Goal: Transaction & Acquisition: Subscribe to service/newsletter

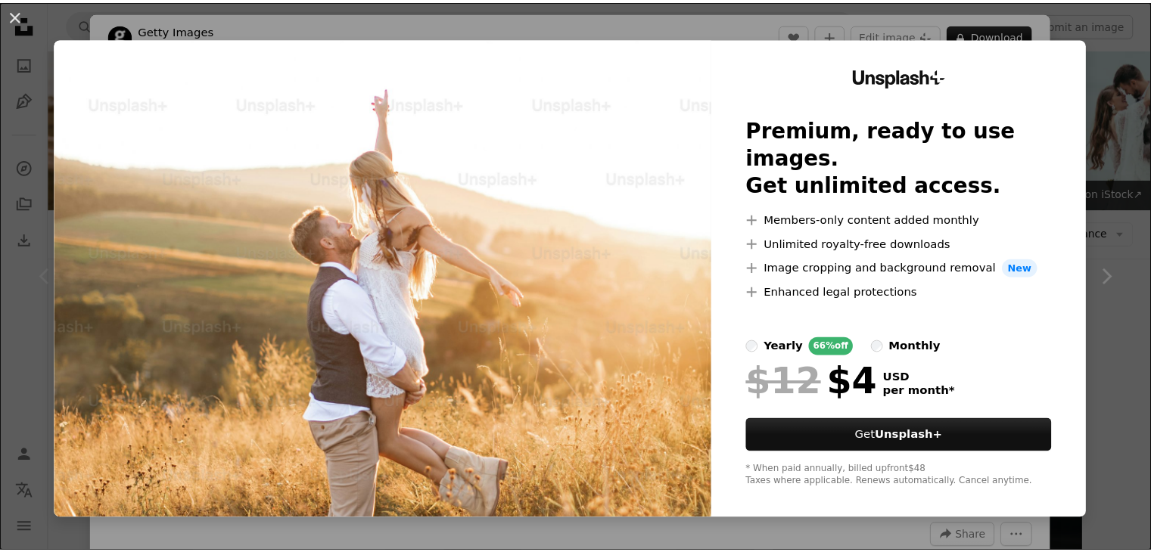
scroll to position [157, 0]
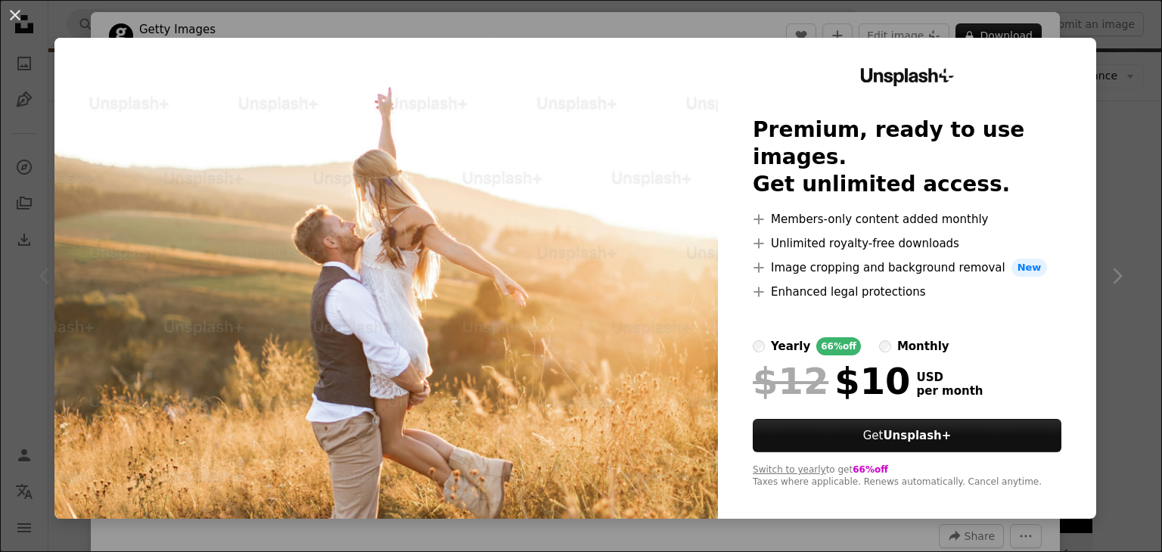
click at [1102, 89] on div "An X shape Unsplash+ Premium, ready to use images. Get unlimited access. A plus…" at bounding box center [581, 276] width 1162 height 552
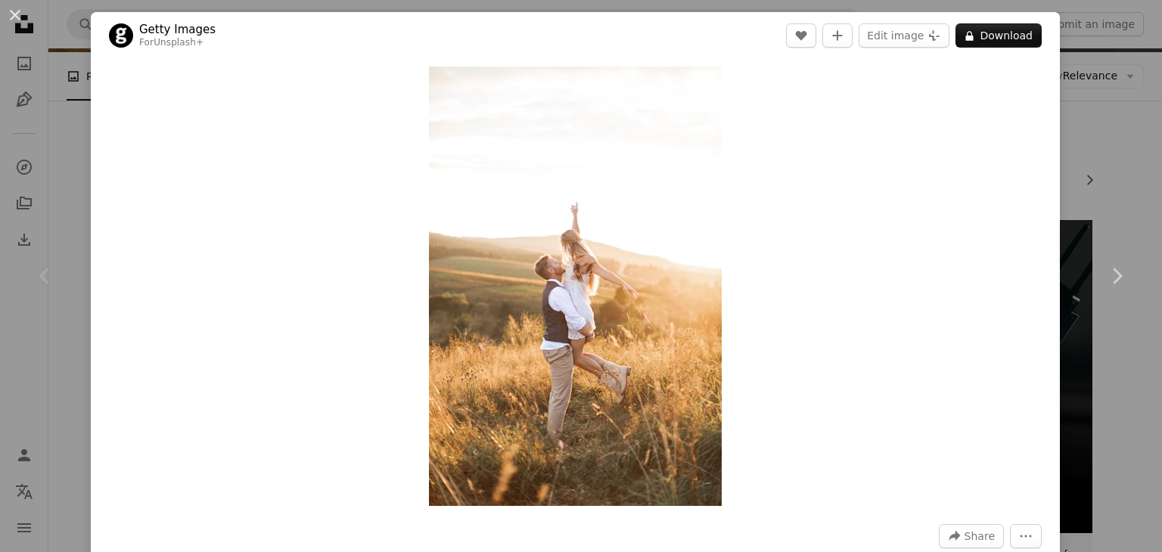
click at [1115, 138] on div "An X shape Chevron left Chevron right Getty Images For Unsplash+ A heart A plus…" at bounding box center [581, 276] width 1162 height 552
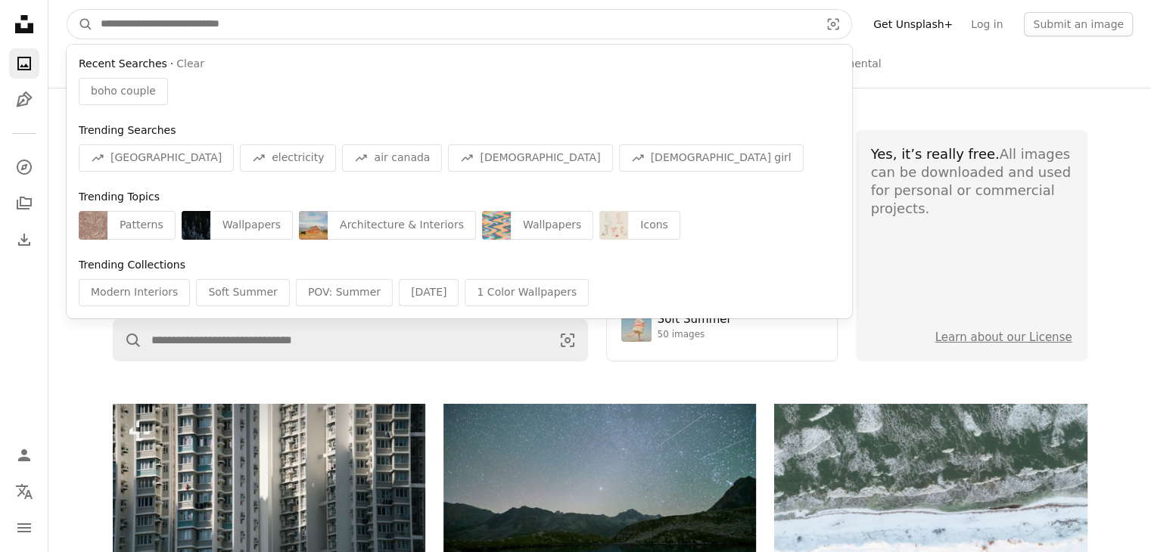
click at [464, 14] on input "Find visuals sitewide" at bounding box center [454, 24] width 722 height 29
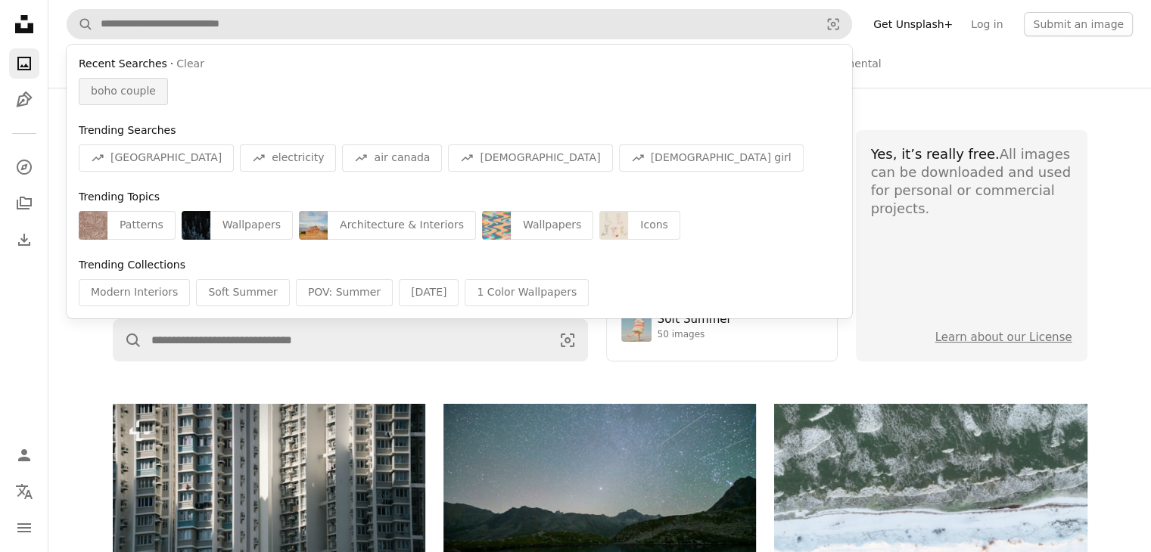
click at [154, 95] on div "boho couple" at bounding box center [123, 91] width 89 height 27
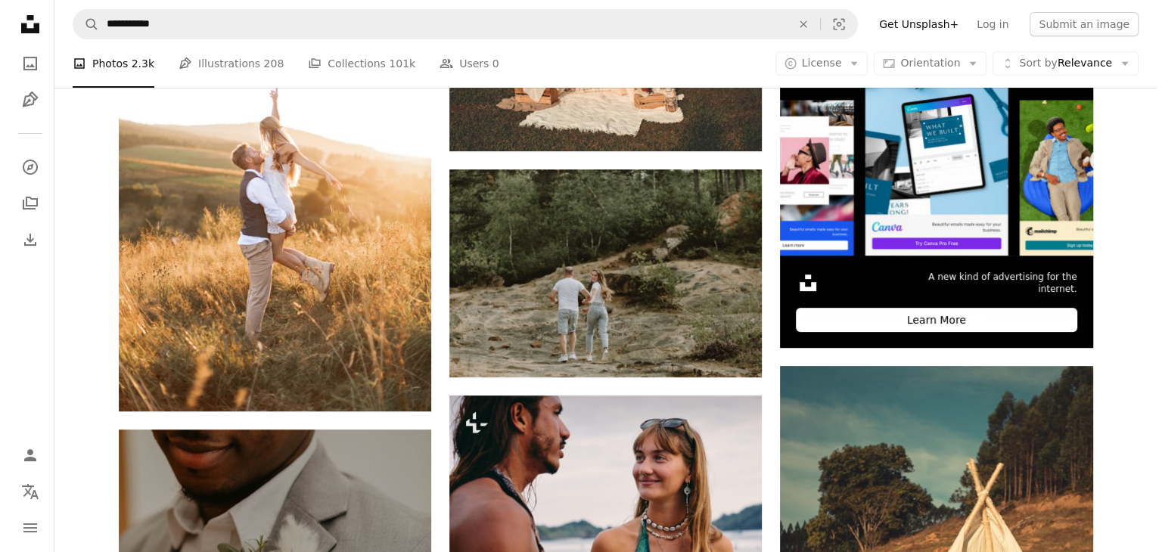
scroll to position [448, 0]
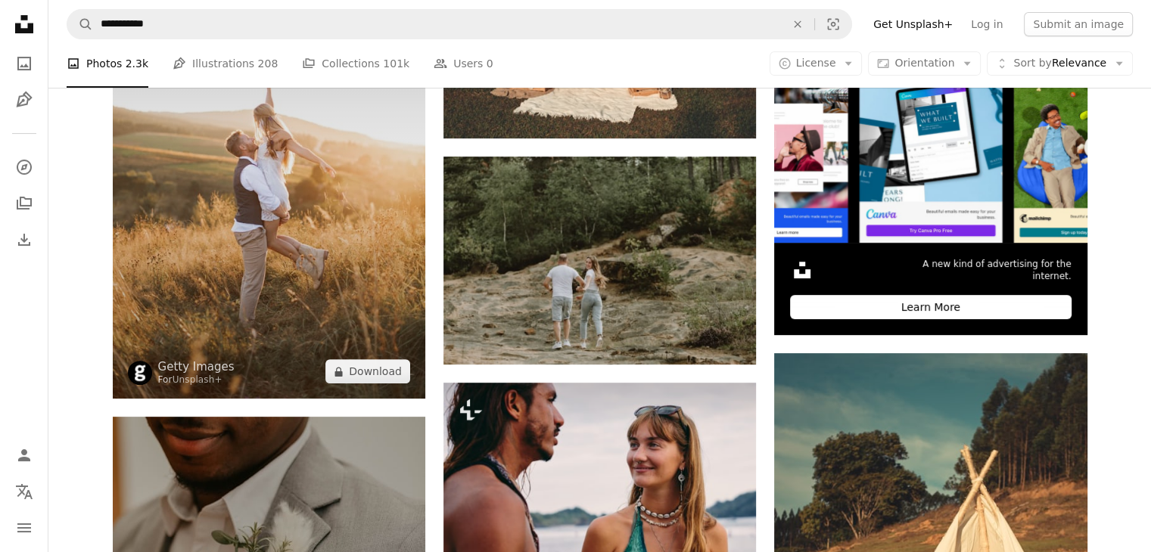
click at [278, 306] on img at bounding box center [269, 164] width 312 height 469
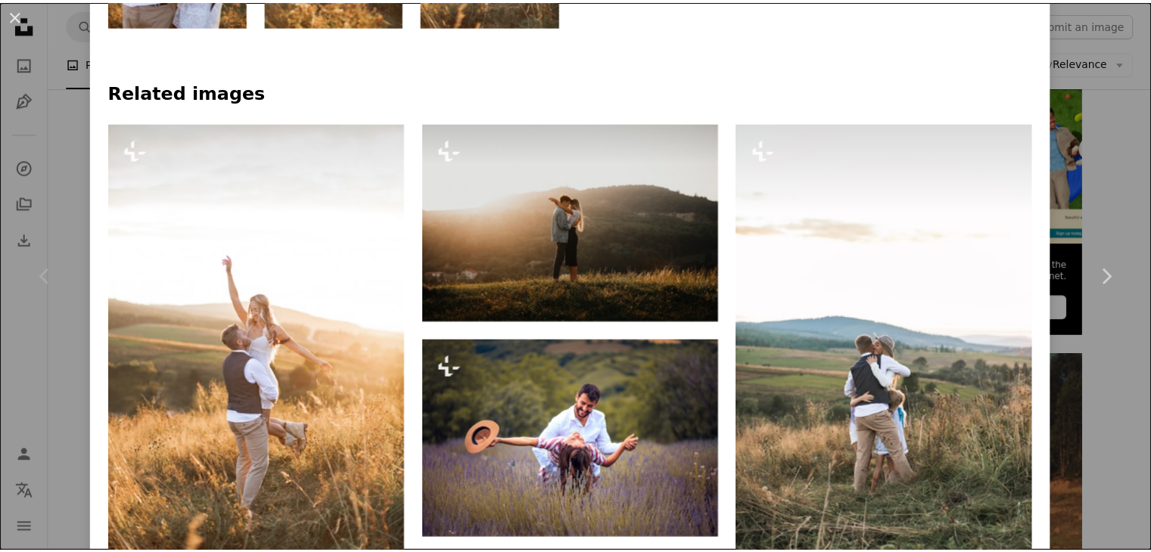
scroll to position [989, 0]
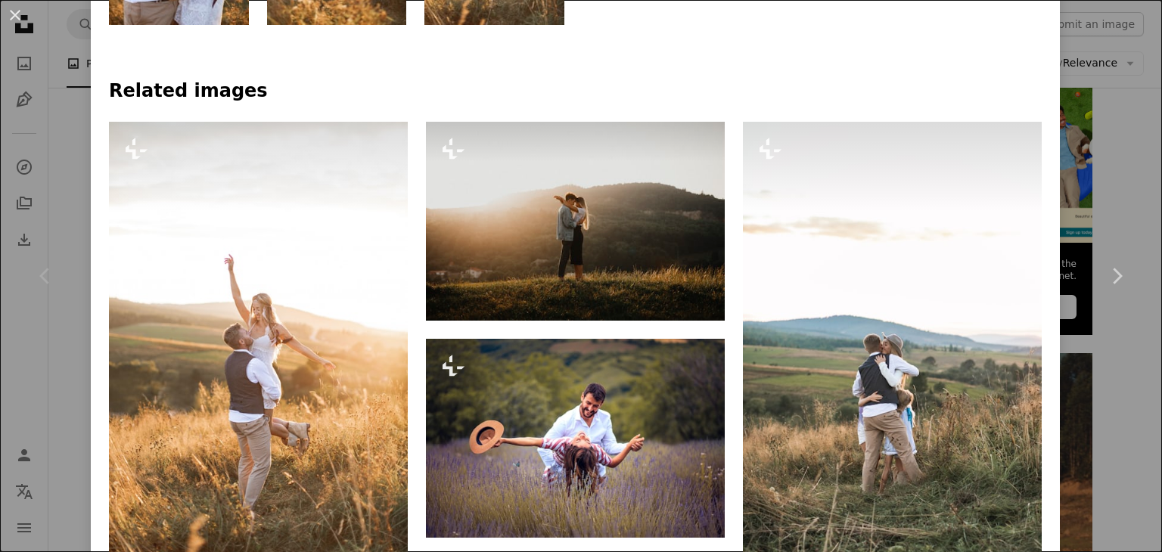
click at [1101, 112] on div "An X shape Chevron left Chevron right Getty Images For Unsplash+ A heart A plus…" at bounding box center [581, 276] width 1162 height 552
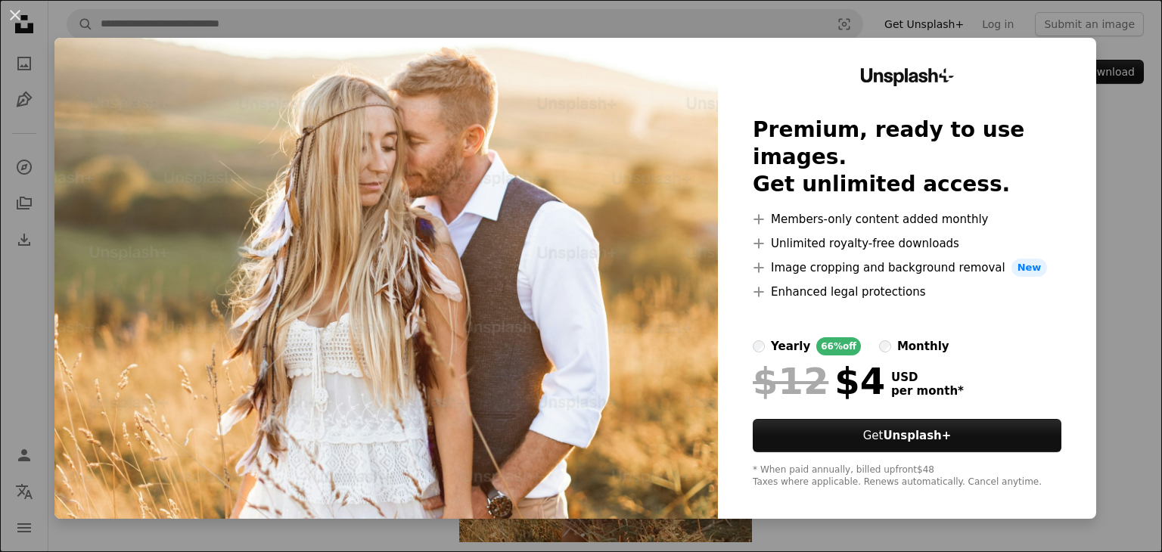
click at [1115, 157] on div "An X shape Unsplash+ Premium, ready to use images. Get unlimited access. A plus…" at bounding box center [581, 276] width 1162 height 552
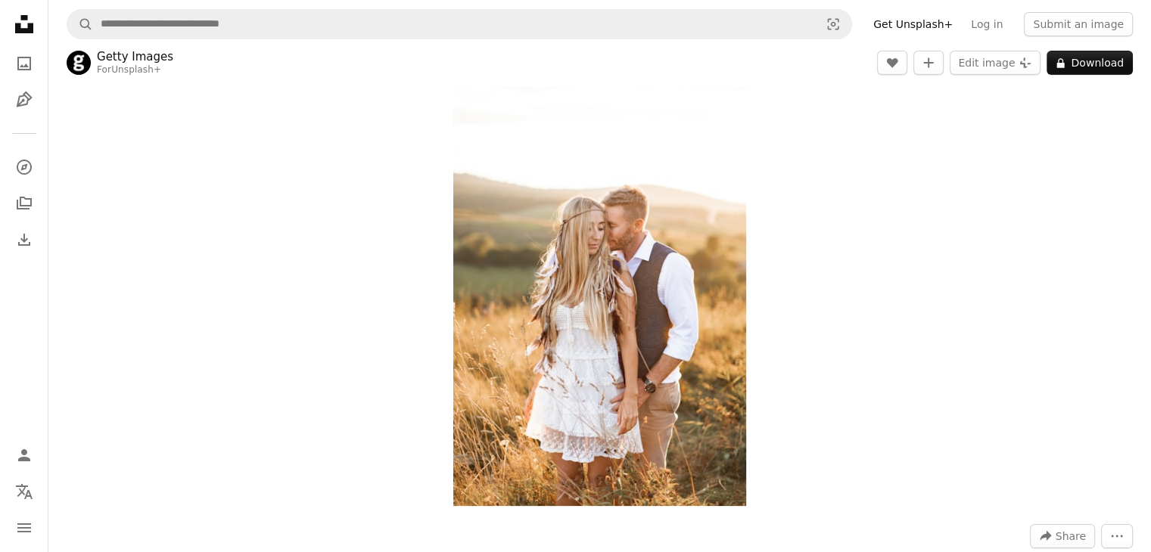
scroll to position [6, 0]
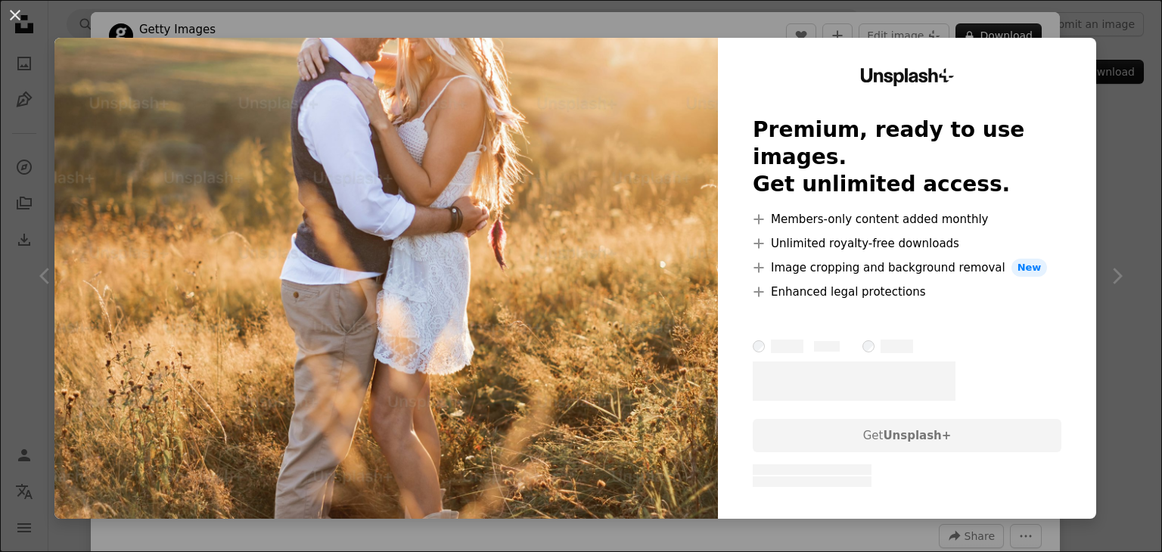
scroll to position [1174, 0]
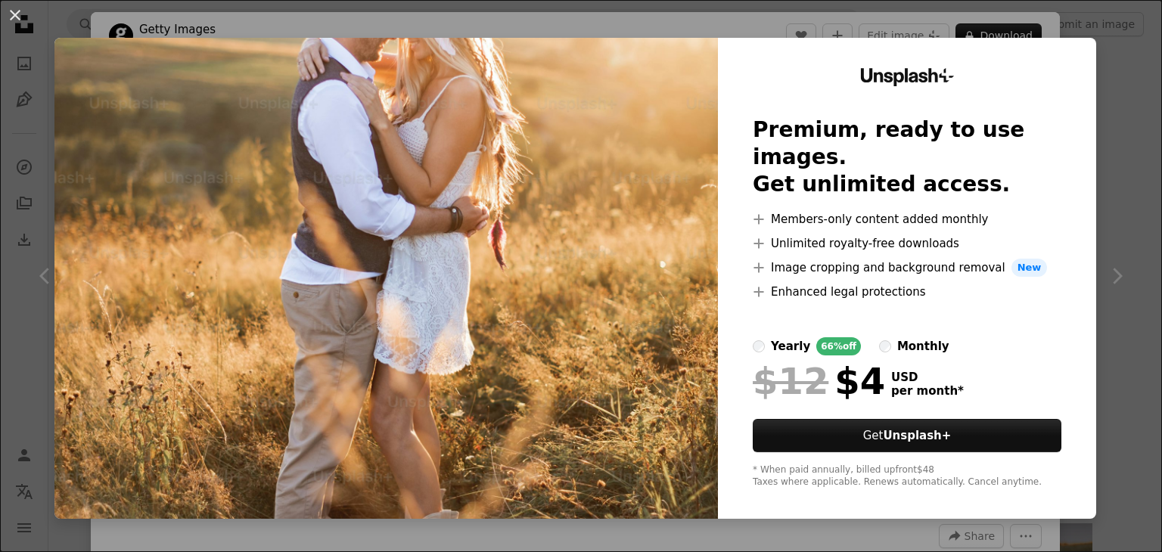
click at [897, 337] on div "monthly" at bounding box center [923, 346] width 52 height 18
click at [775, 337] on div "yearly" at bounding box center [790, 346] width 39 height 18
click at [906, 337] on div "monthly" at bounding box center [923, 346] width 52 height 18
click at [771, 337] on div "yearly" at bounding box center [790, 346] width 39 height 18
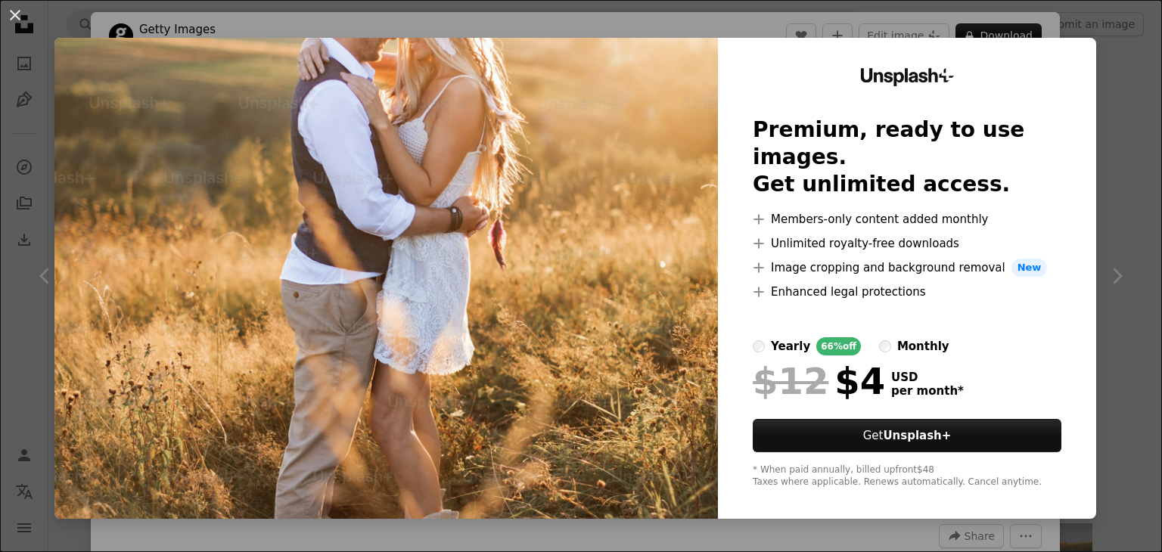
click at [753, 238] on icon "A plus sign" at bounding box center [759, 244] width 12 height 12
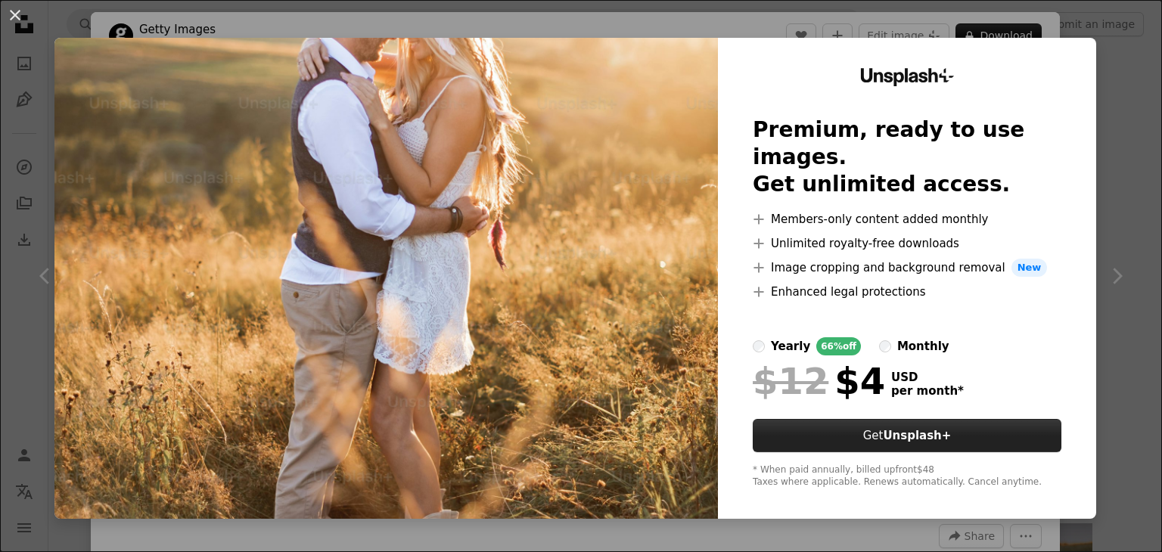
click at [883, 429] on strong "Unsplash+" at bounding box center [917, 436] width 68 height 14
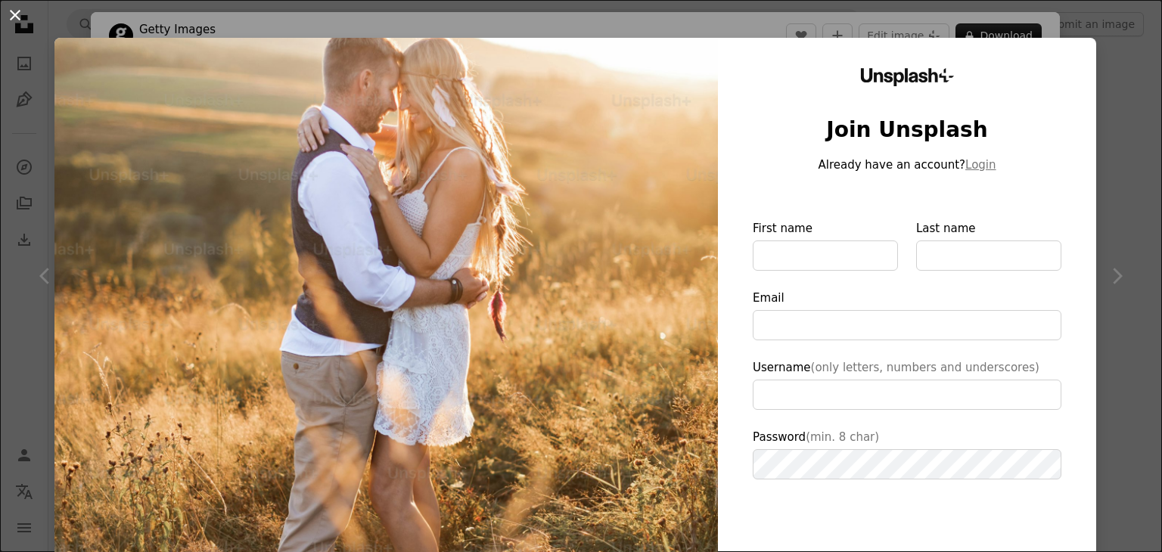
click at [23, 18] on button "An X shape" at bounding box center [15, 15] width 18 height 18
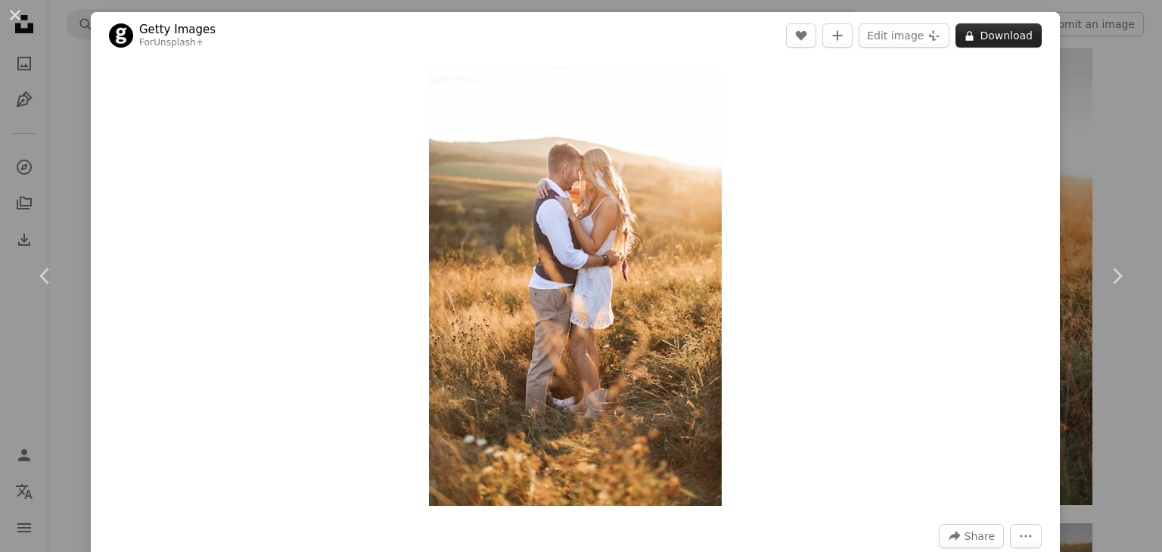
click at [980, 33] on button "A lock Download" at bounding box center [998, 35] width 86 height 24
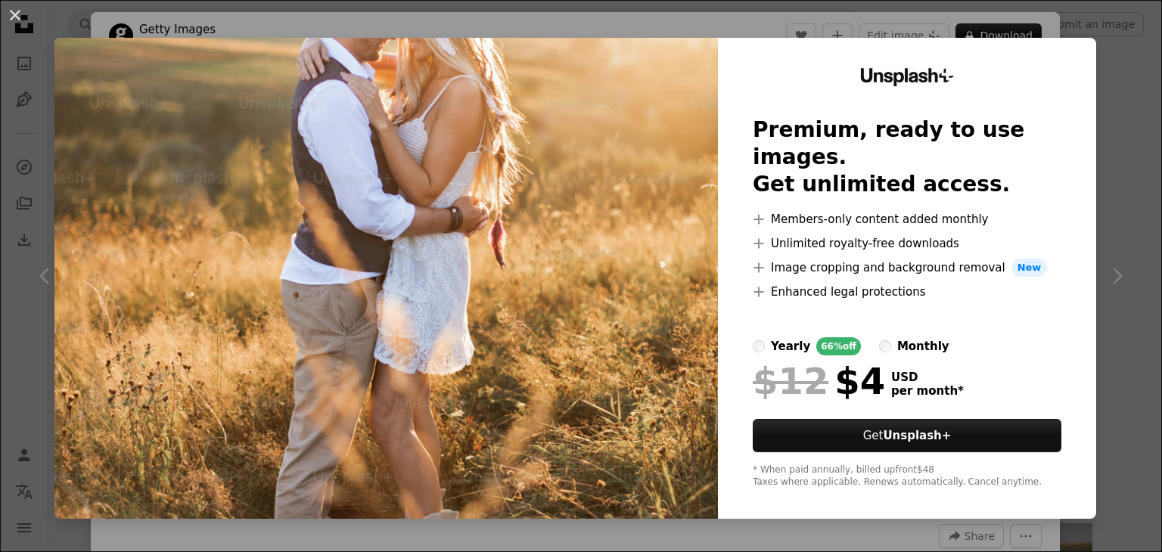
click at [897, 337] on div "monthly" at bounding box center [923, 346] width 52 height 18
click at [775, 337] on div "yearly" at bounding box center [790, 346] width 39 height 18
click at [879, 337] on label "monthly" at bounding box center [914, 346] width 70 height 18
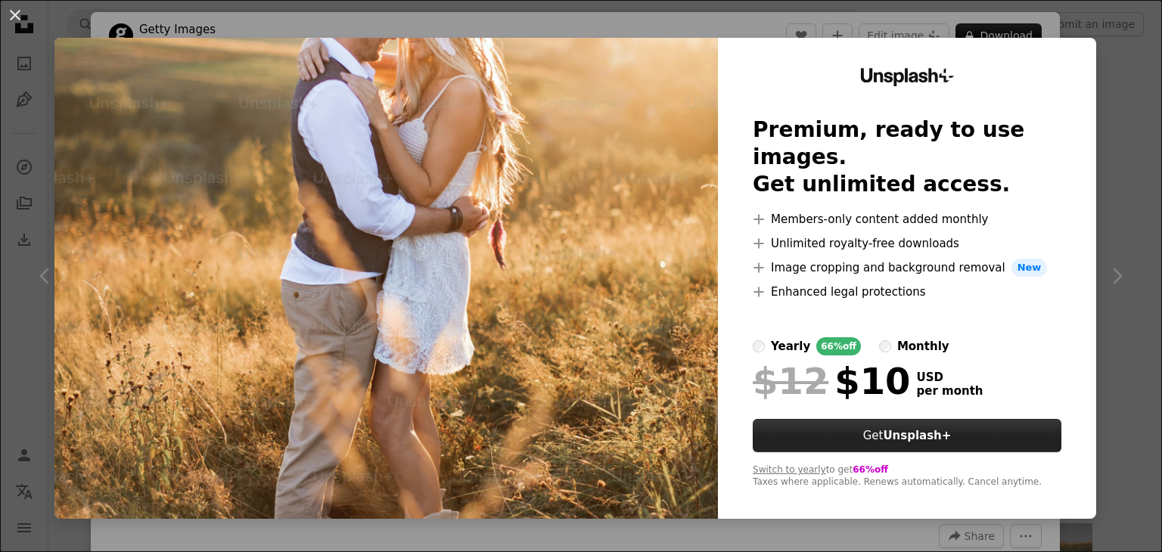
click at [908, 429] on strong "Unsplash+" at bounding box center [917, 436] width 68 height 14
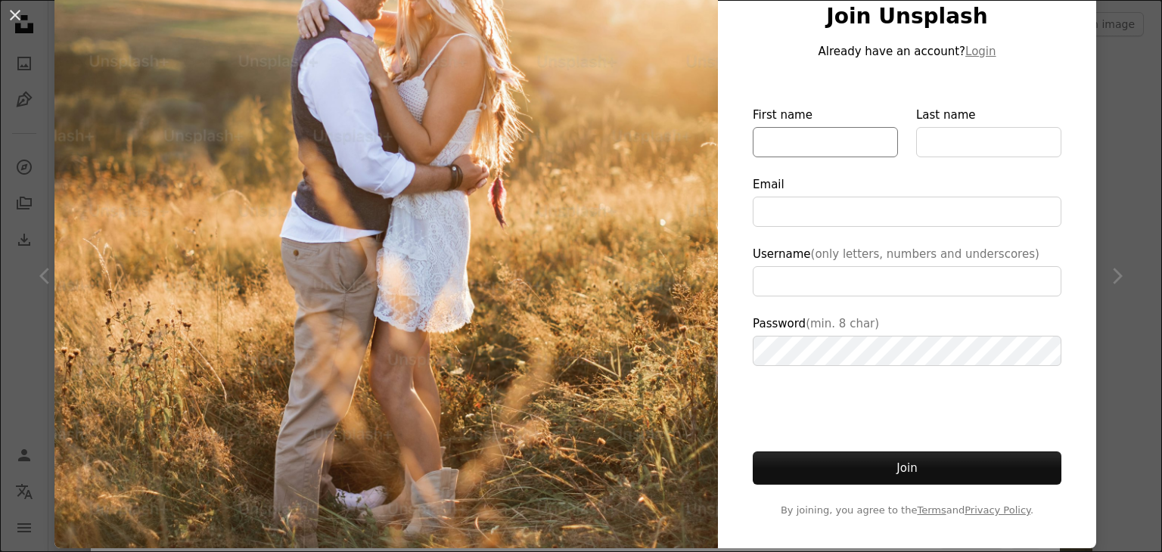
type input "**********"
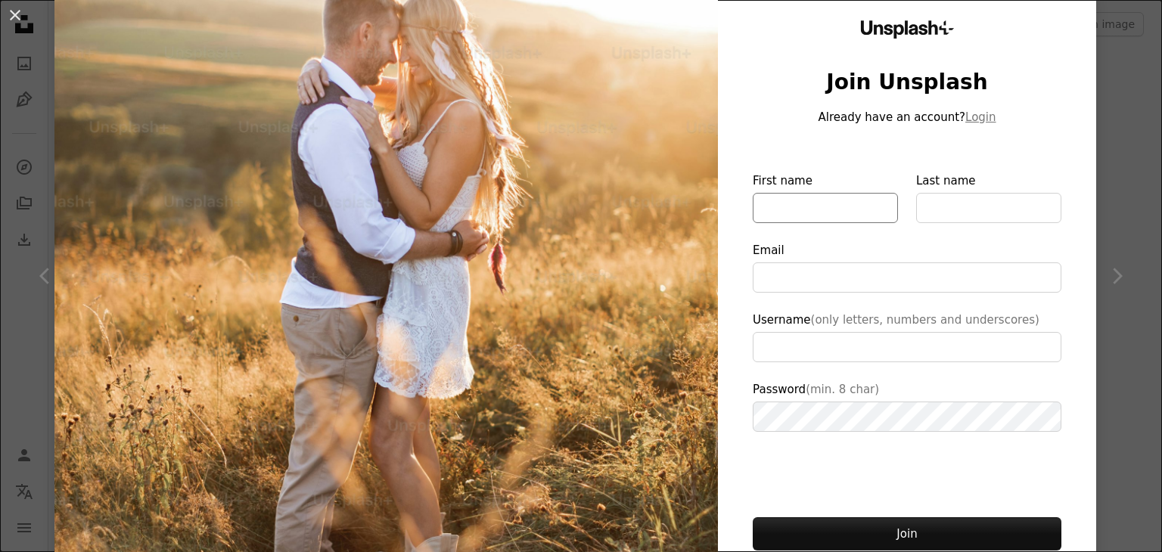
scroll to position [35, 0]
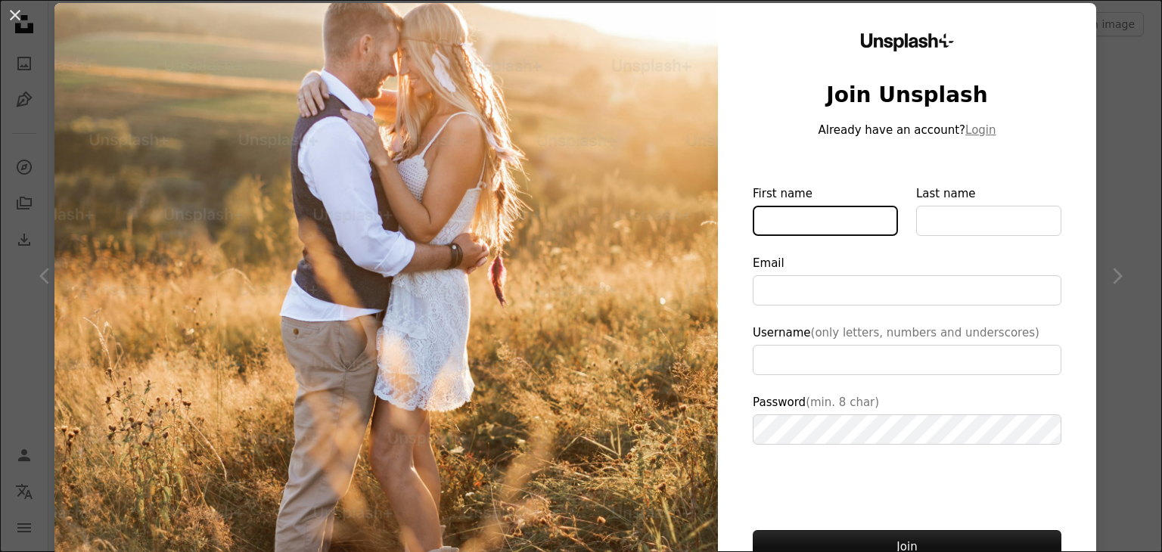
click at [809, 212] on input "First name" at bounding box center [825, 221] width 145 height 30
type input "*"
type input "*********"
type input "*****"
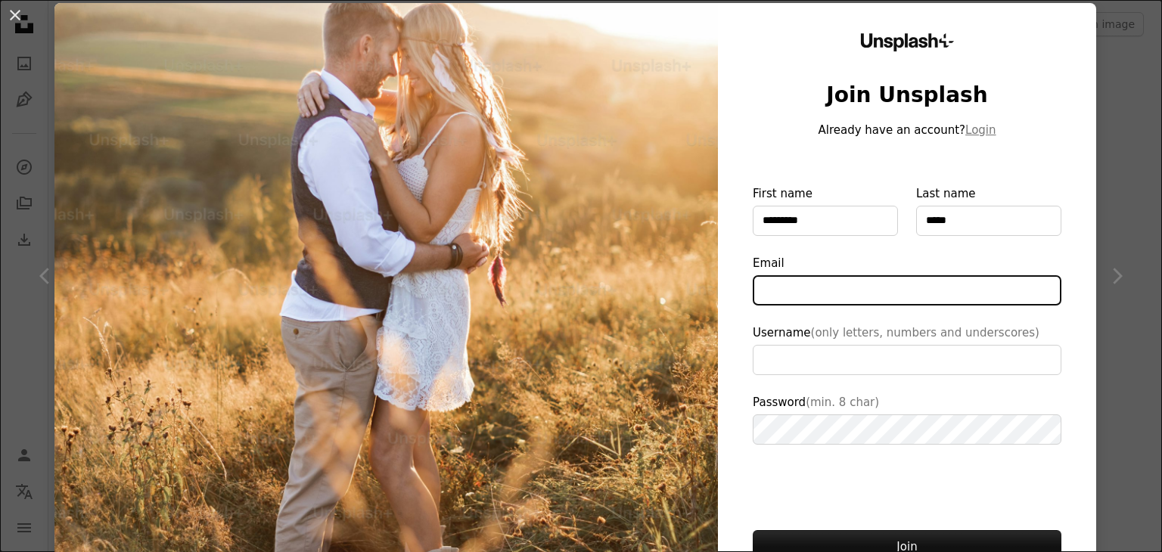
click at [815, 290] on input "Email" at bounding box center [907, 290] width 309 height 30
type input "**********"
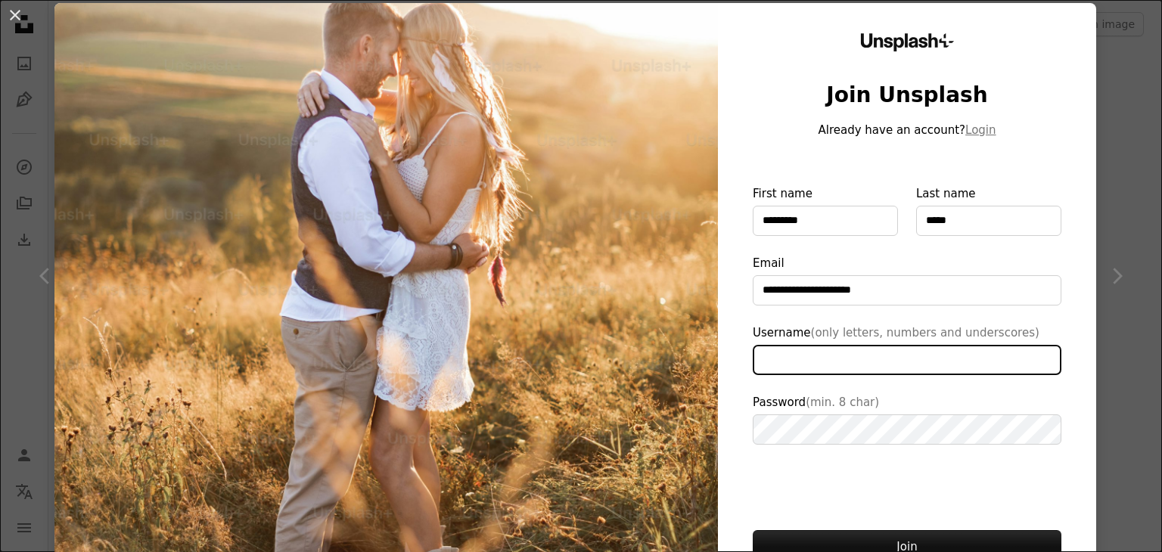
click at [864, 359] on input "Username (only letters, numbers and underscores)" at bounding box center [907, 360] width 309 height 30
type input "**********"
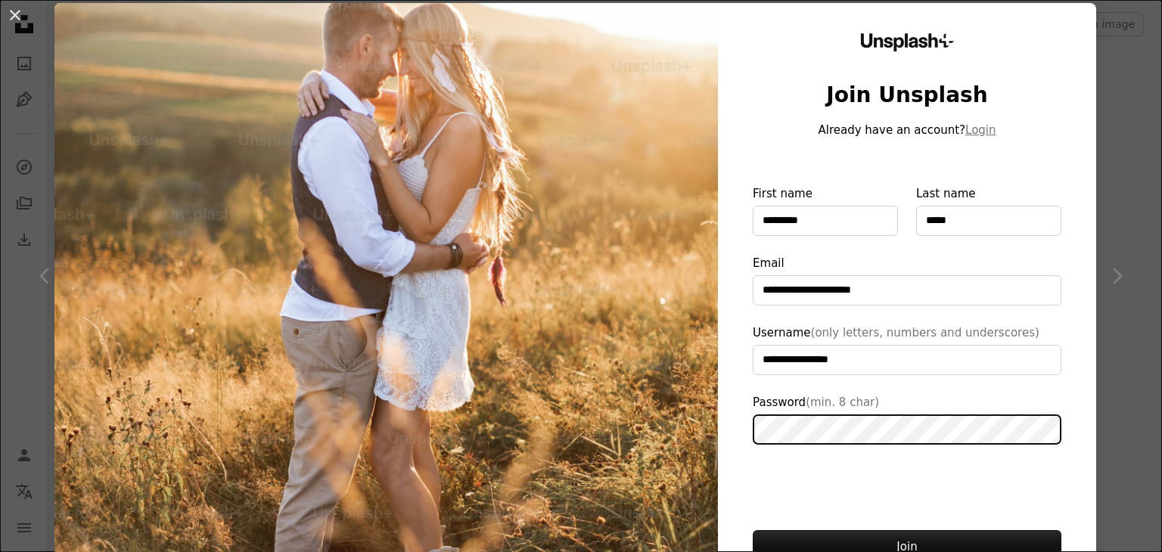
scroll to position [148, 0]
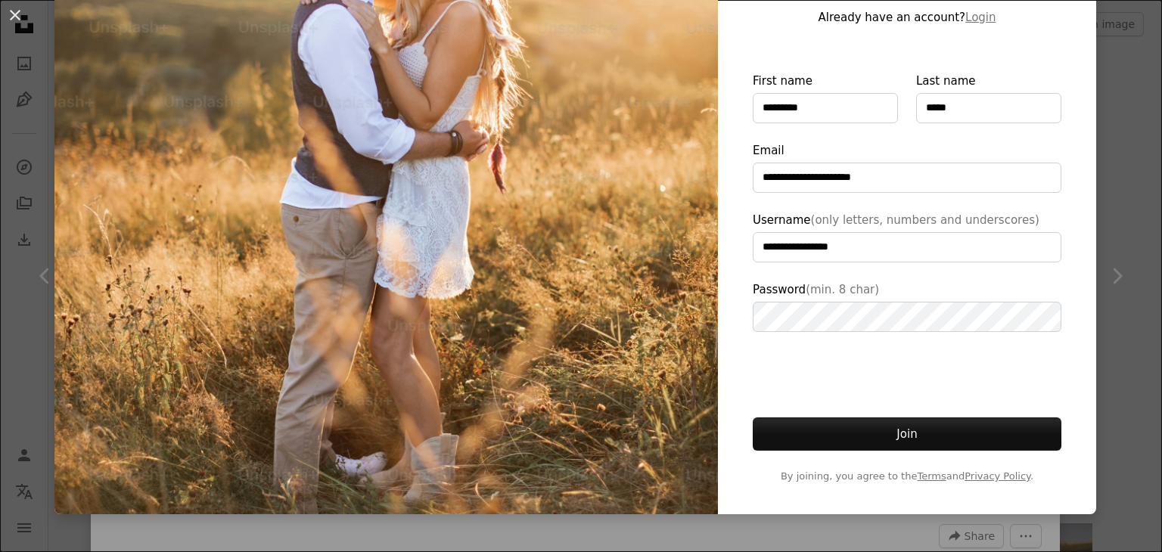
click at [887, 424] on button "Join" at bounding box center [907, 434] width 309 height 33
